Goal: Browse casually: Explore the website without a specific task or goal

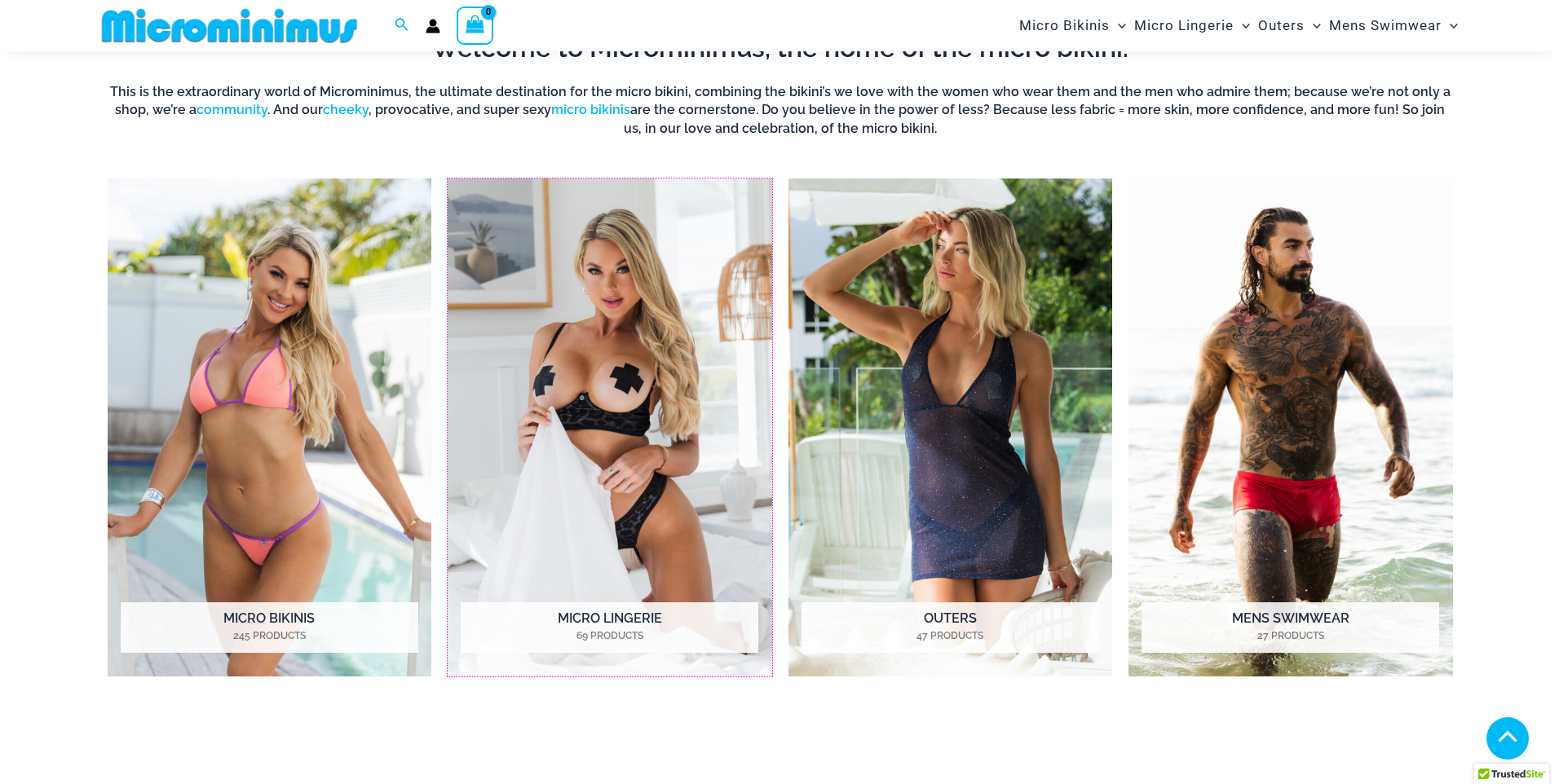
scroll to position [729, 0]
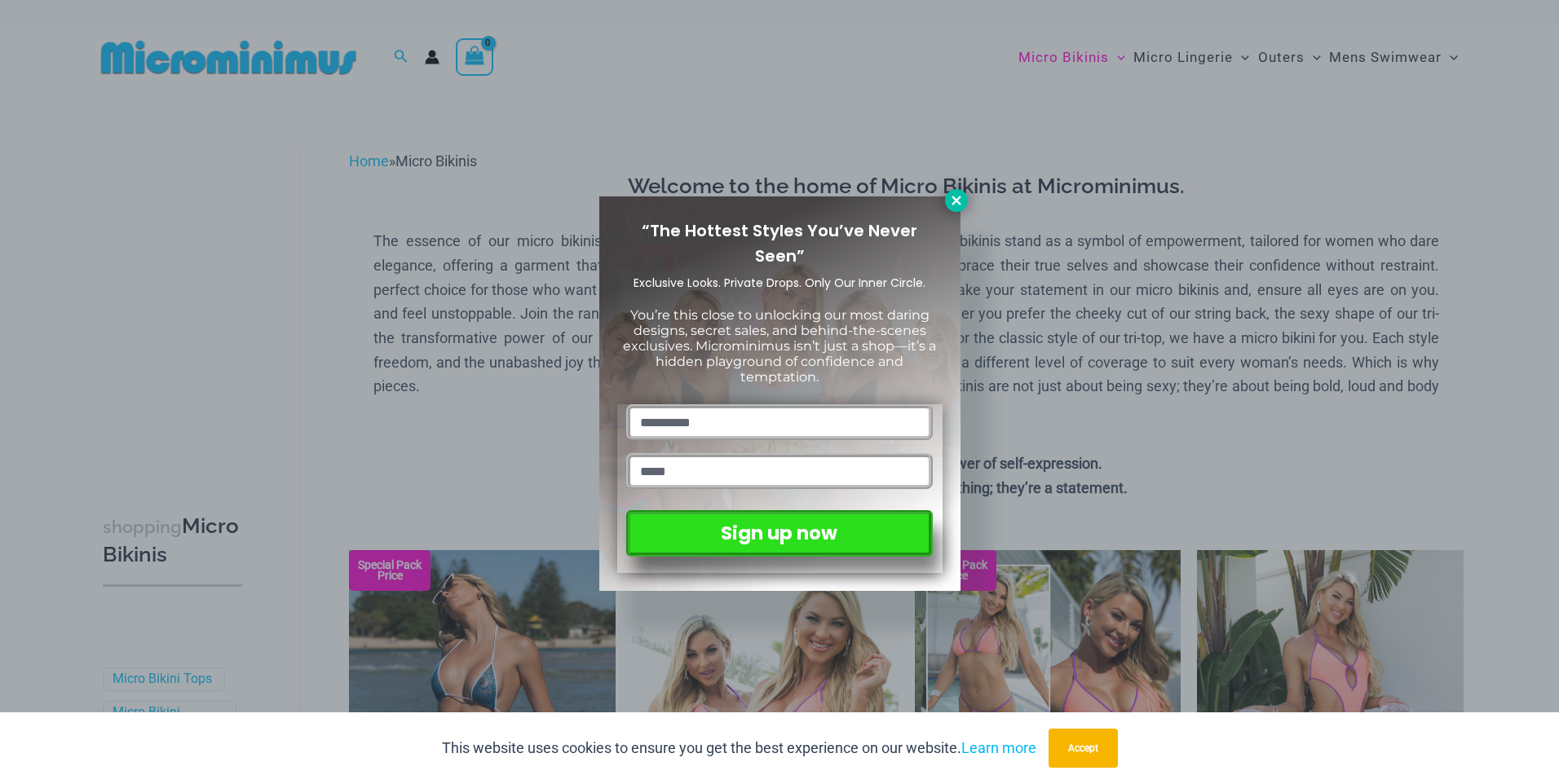
click at [956, 201] on icon at bounding box center [956, 200] width 9 height 9
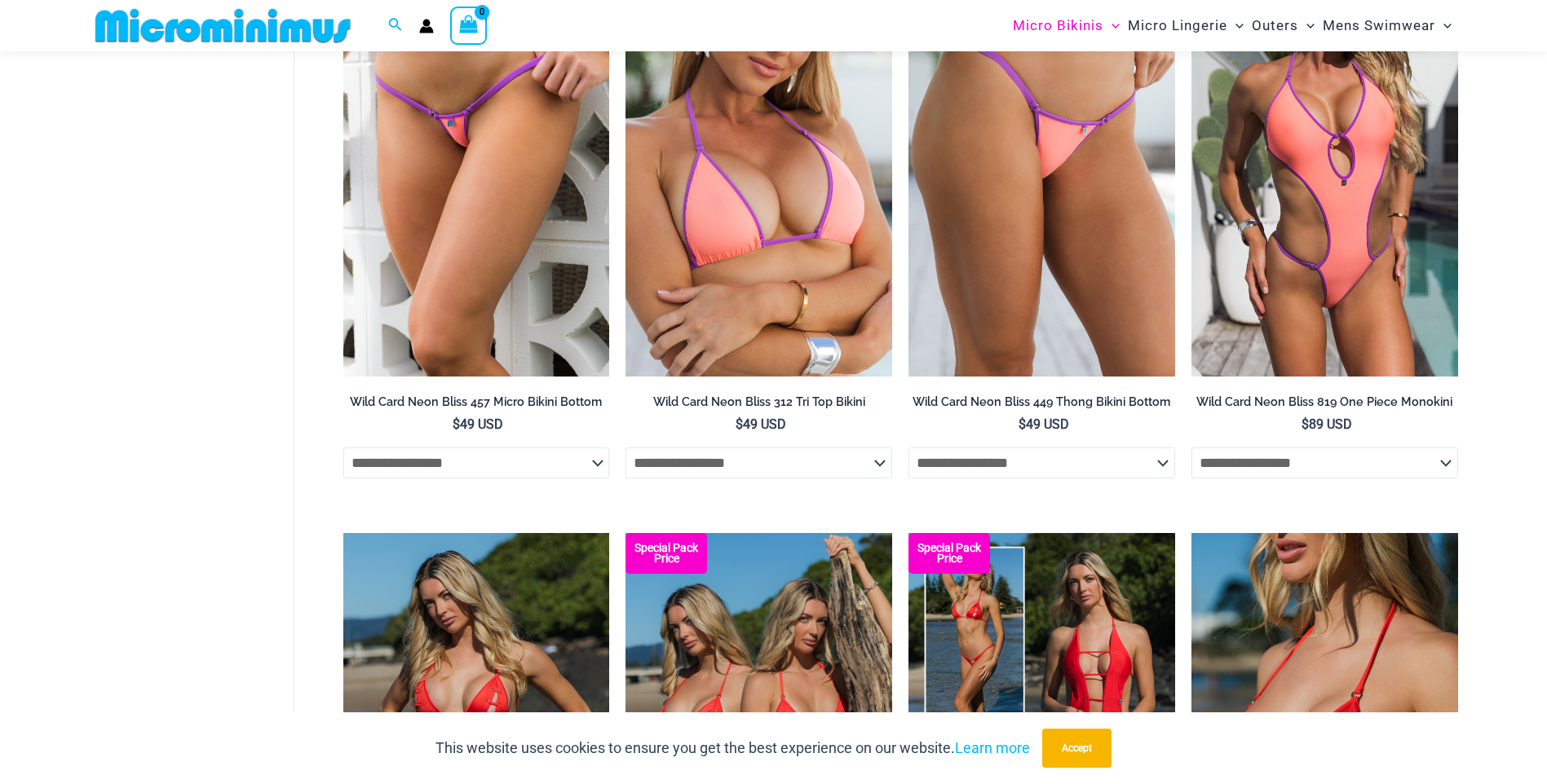
scroll to position [1373, 0]
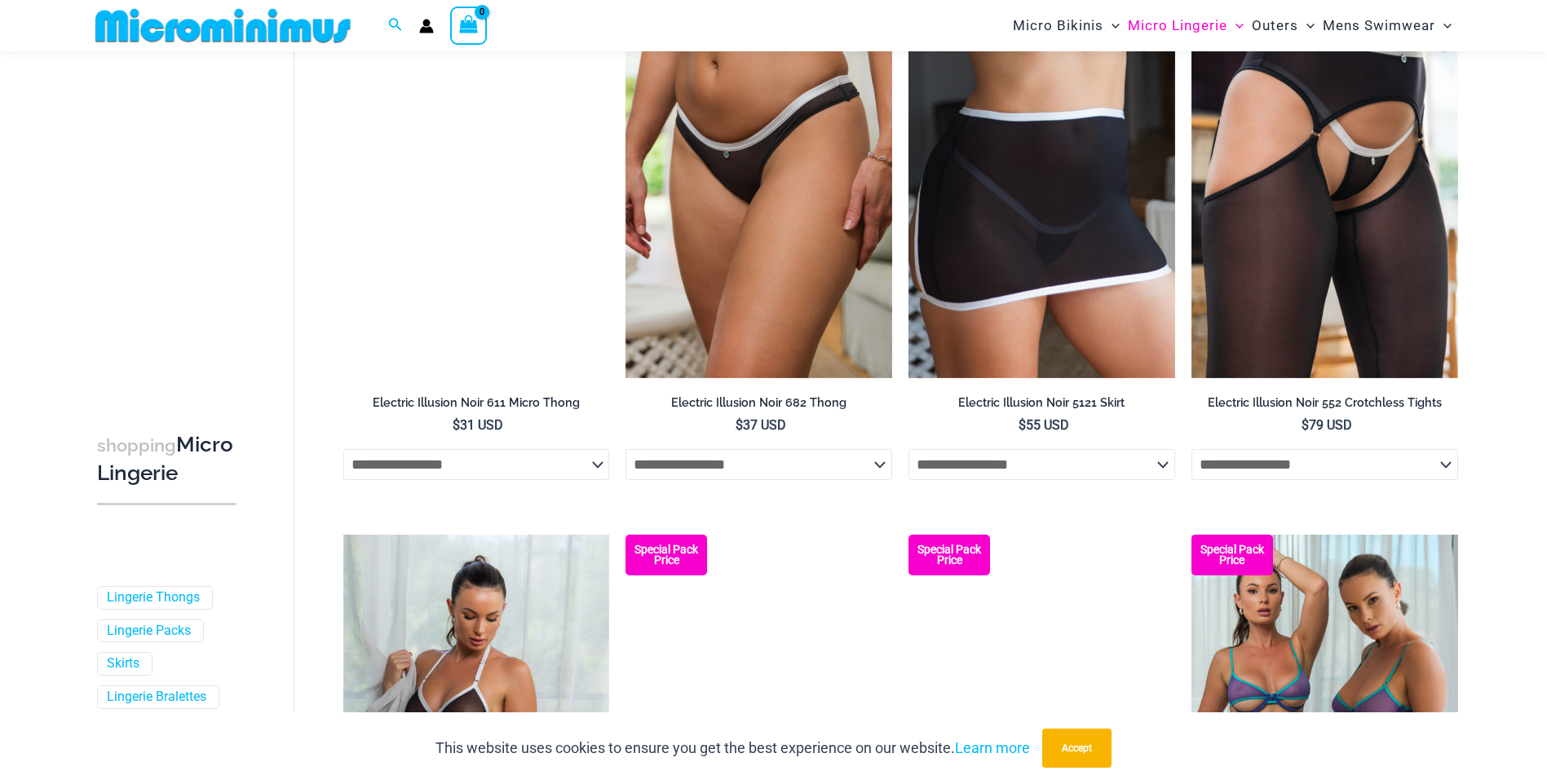
scroll to position [2758, 0]
